Goal: Find specific page/section: Find specific page/section

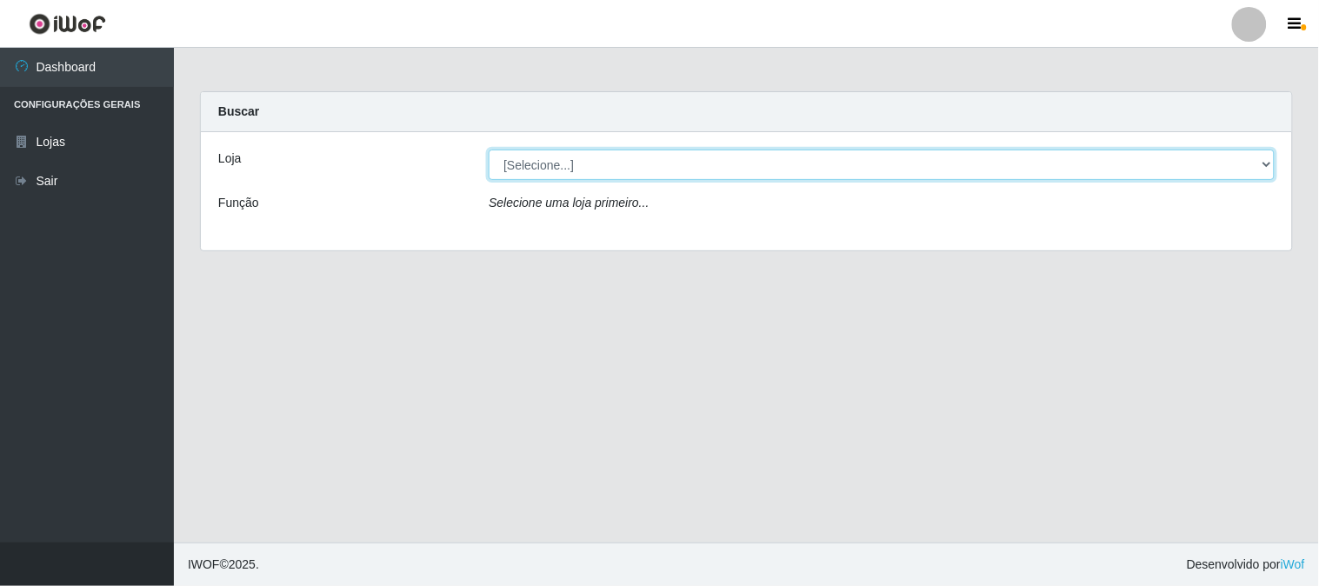
click at [552, 167] on select "[Selecione...] Casatudo BR" at bounding box center [882, 165] width 786 height 30
select select "197"
click at [489, 150] on select "[Selecione...] Casatudo BR" at bounding box center [882, 165] width 786 height 30
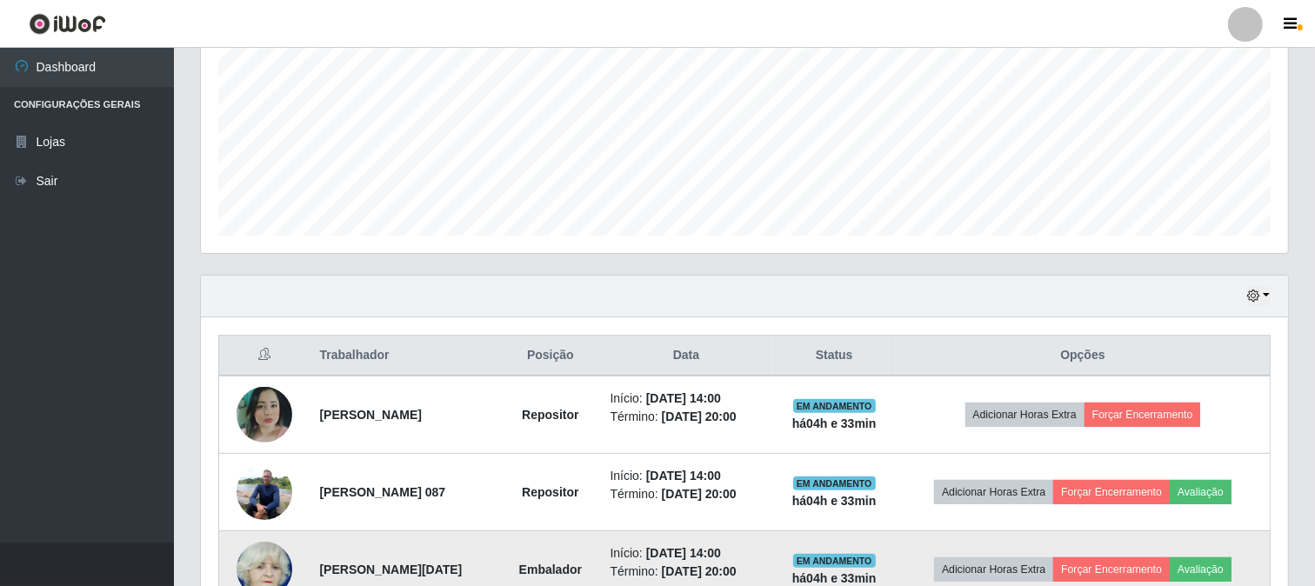
scroll to position [569, 0]
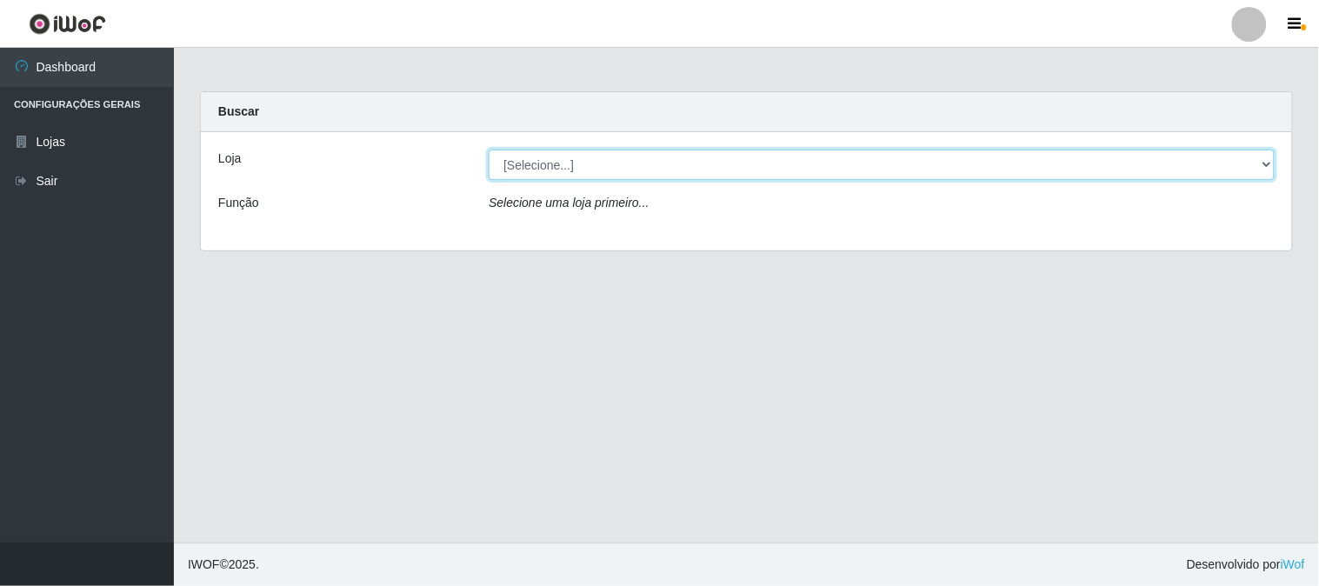
click at [534, 163] on select "[Selecione...] Casatudo BR" at bounding box center [882, 165] width 786 height 30
select select "197"
click at [489, 150] on select "[Selecione...] Casatudo BR" at bounding box center [882, 165] width 786 height 30
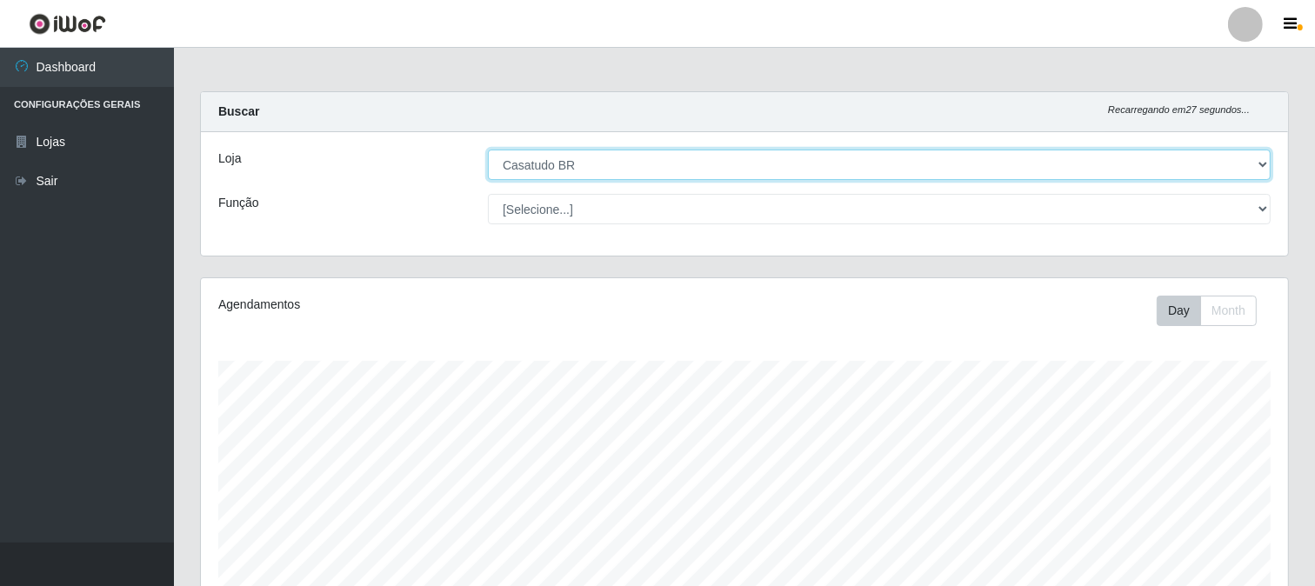
scroll to position [360, 1087]
